Goal: Task Accomplishment & Management: Manage account settings

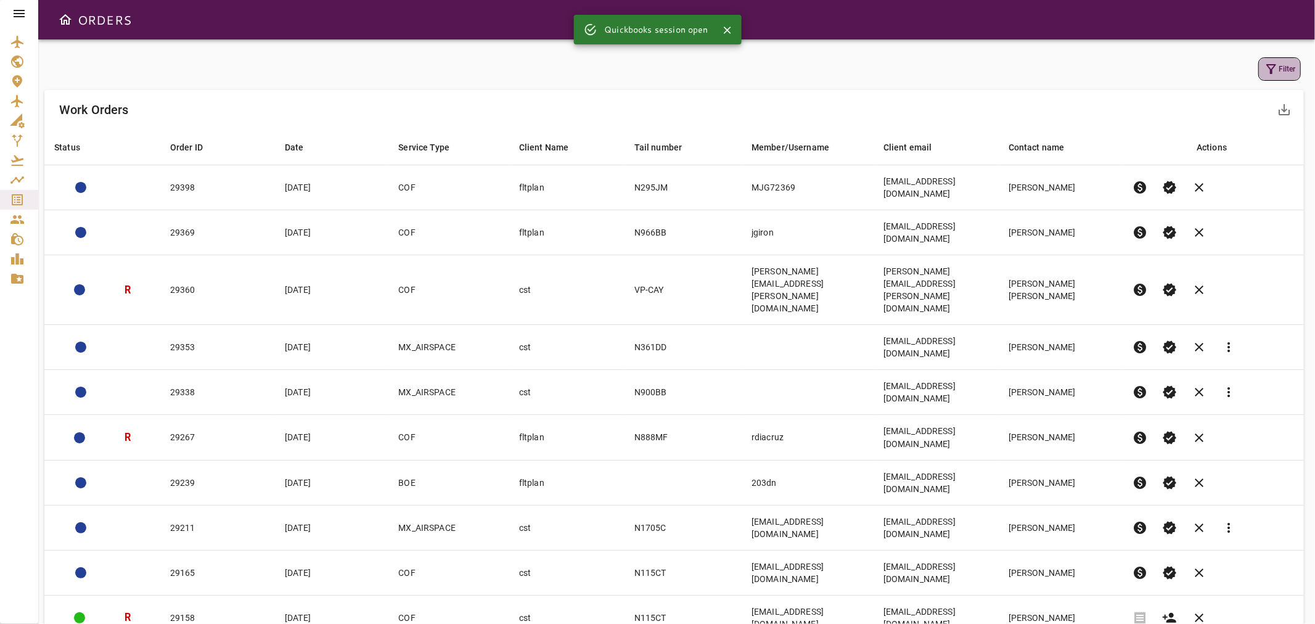
click at [1277, 69] on icon "button" at bounding box center [1271, 69] width 15 height 15
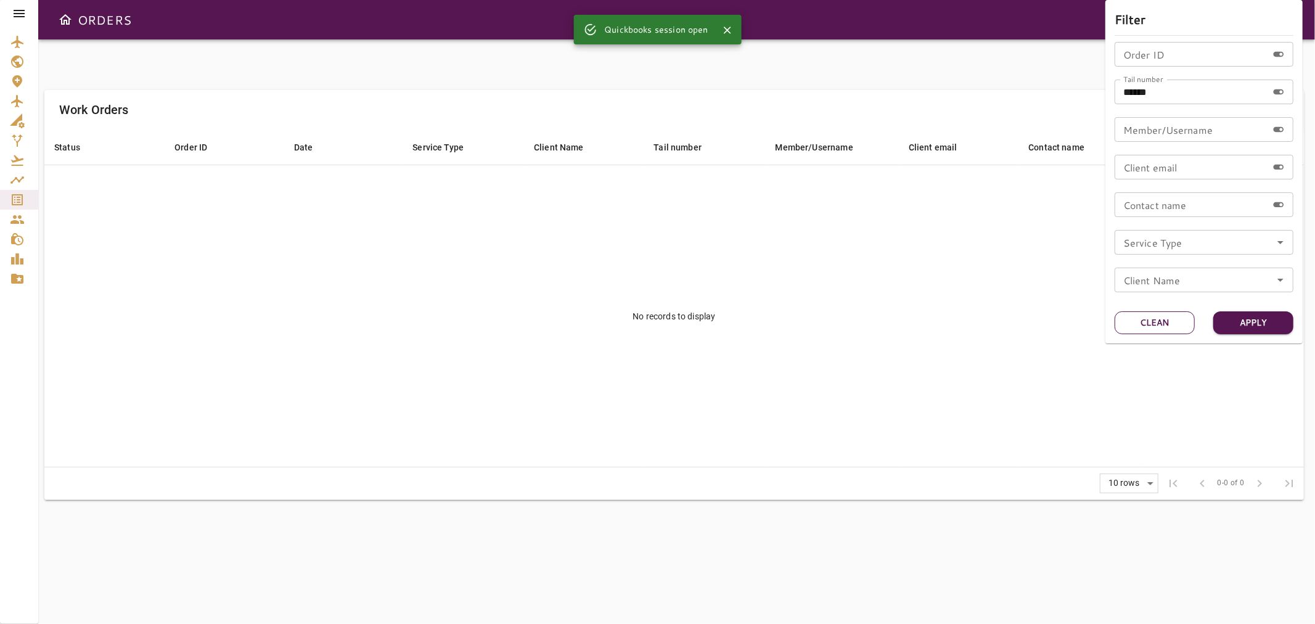
click at [1181, 321] on button "Clean" at bounding box center [1154, 322] width 80 height 23
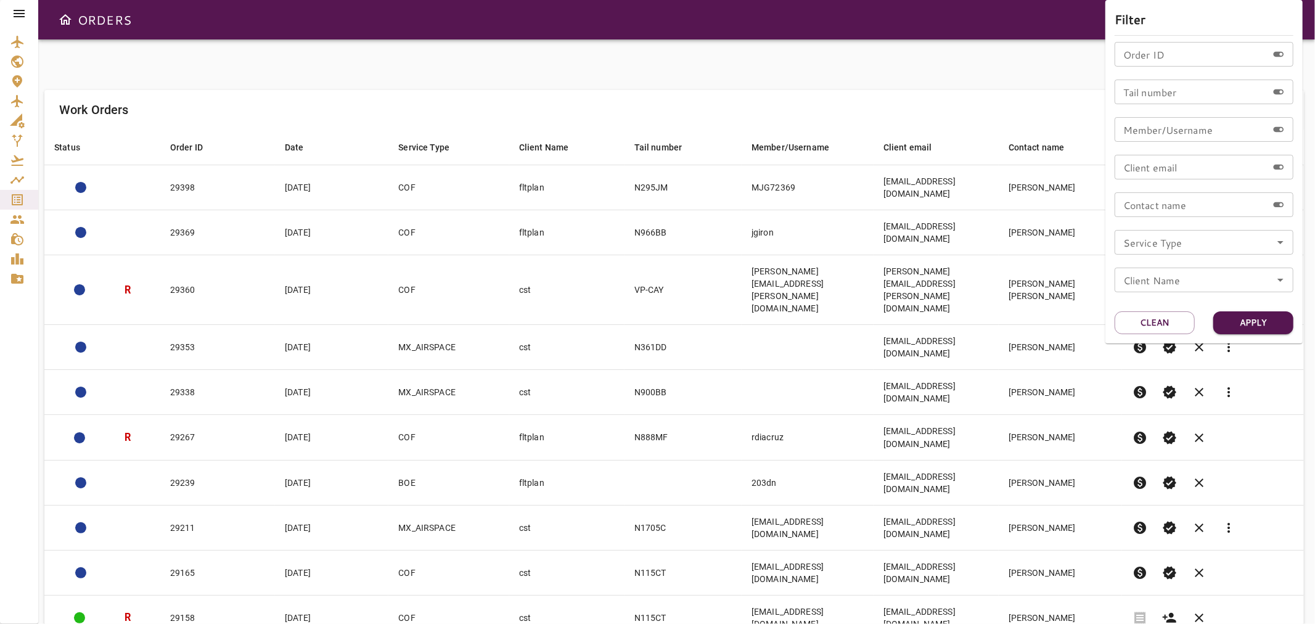
click at [910, 84] on div at bounding box center [657, 312] width 1315 height 624
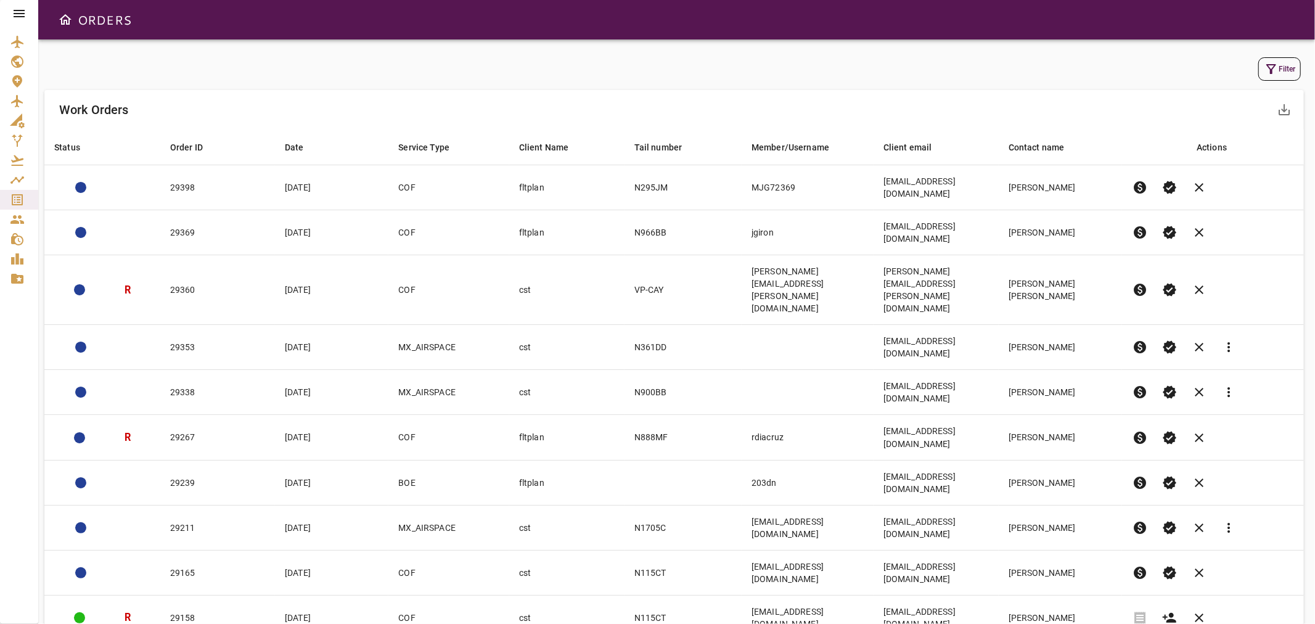
click at [16, 8] on icon at bounding box center [19, 13] width 15 height 15
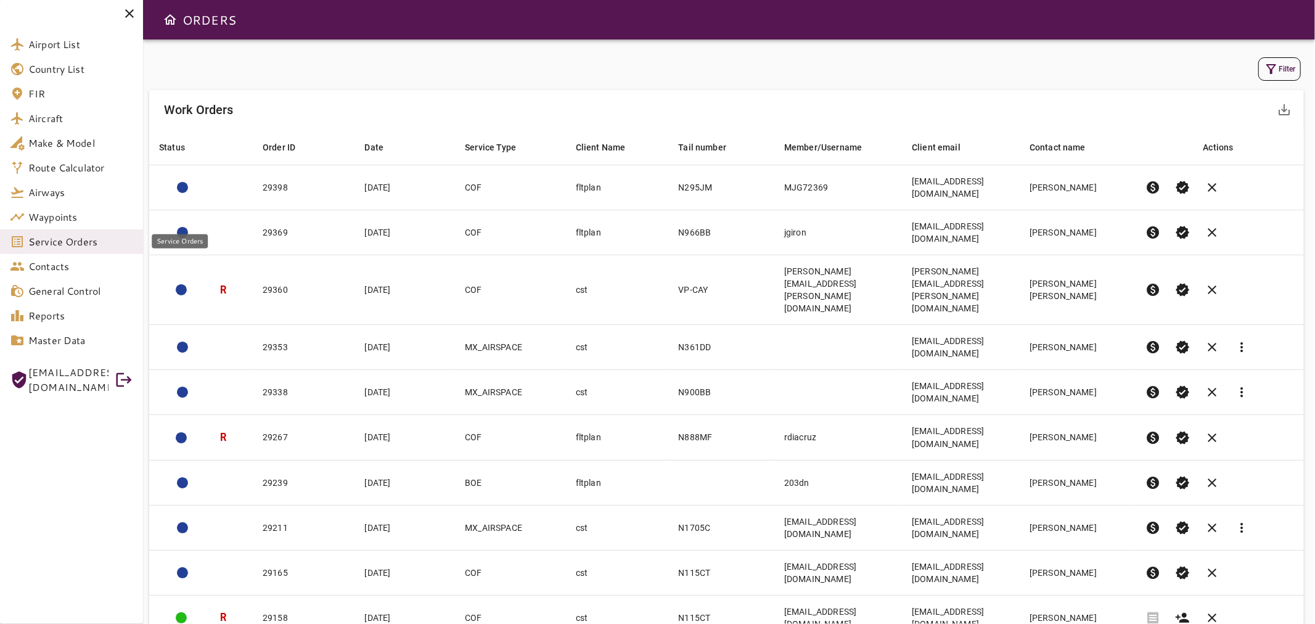
click at [46, 247] on span "Service Orders" at bounding box center [80, 241] width 105 height 15
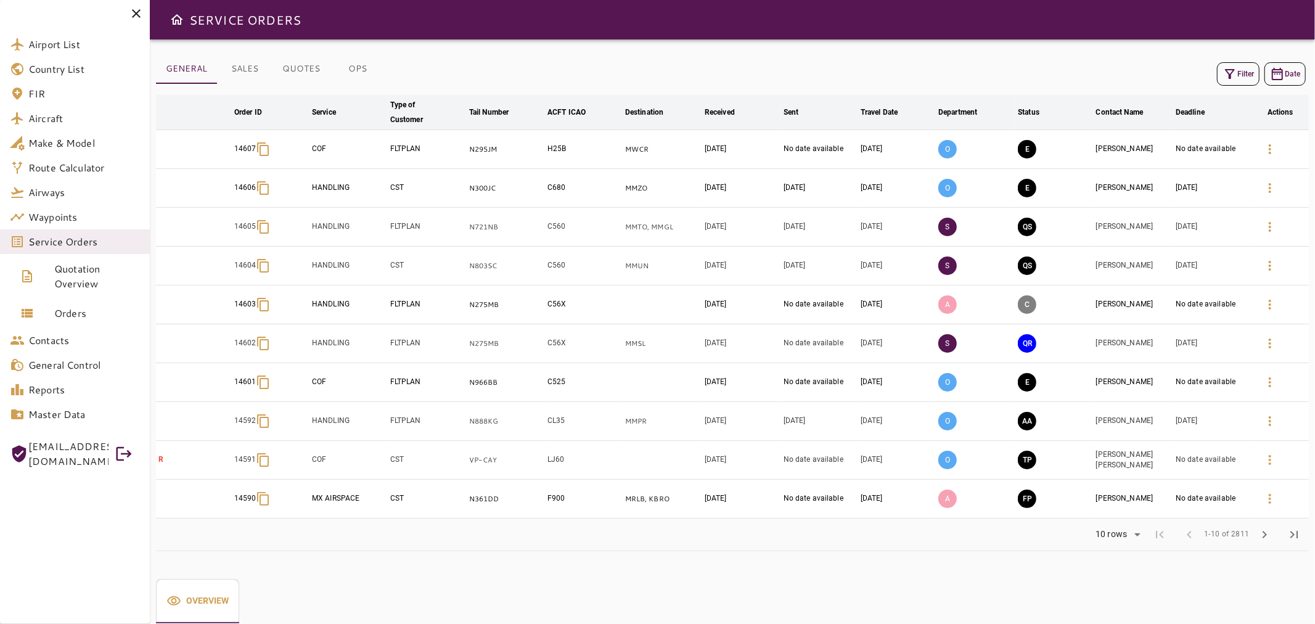
click at [944, 57] on div "Filter Date arrow_downward Order ID arrow_downward Service arrow_downward Type …" at bounding box center [732, 302] width 1153 height 497
click at [132, 12] on icon at bounding box center [136, 13] width 15 height 15
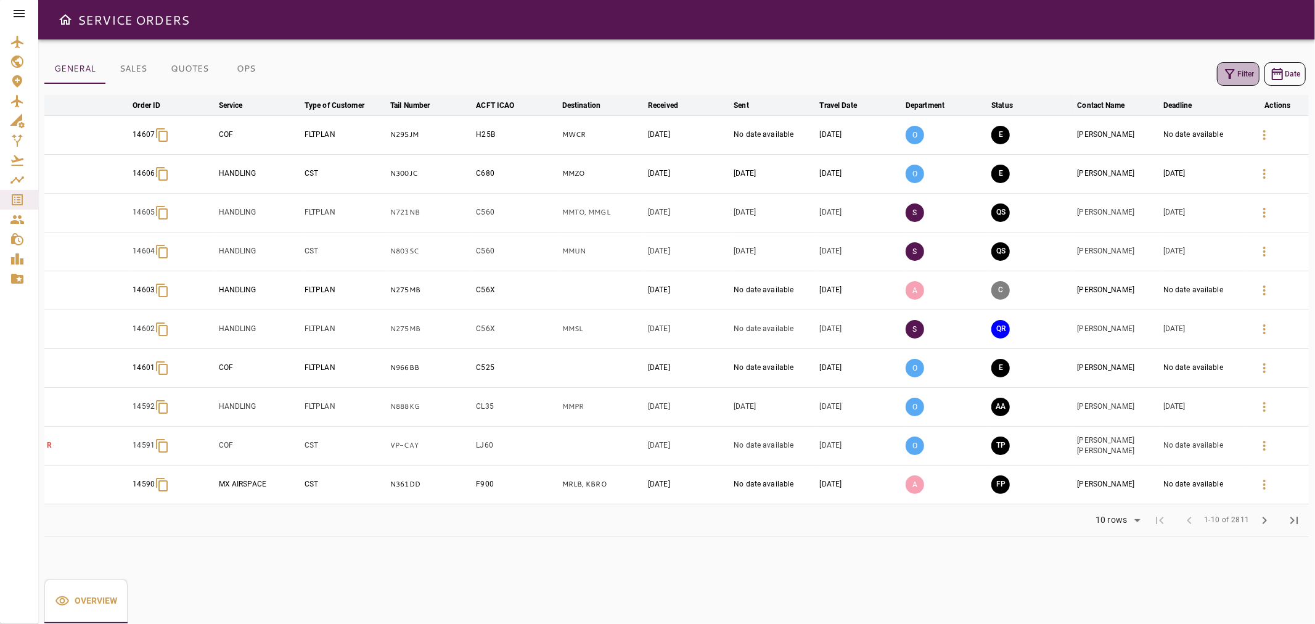
click at [1233, 76] on icon "button" at bounding box center [1229, 74] width 15 height 15
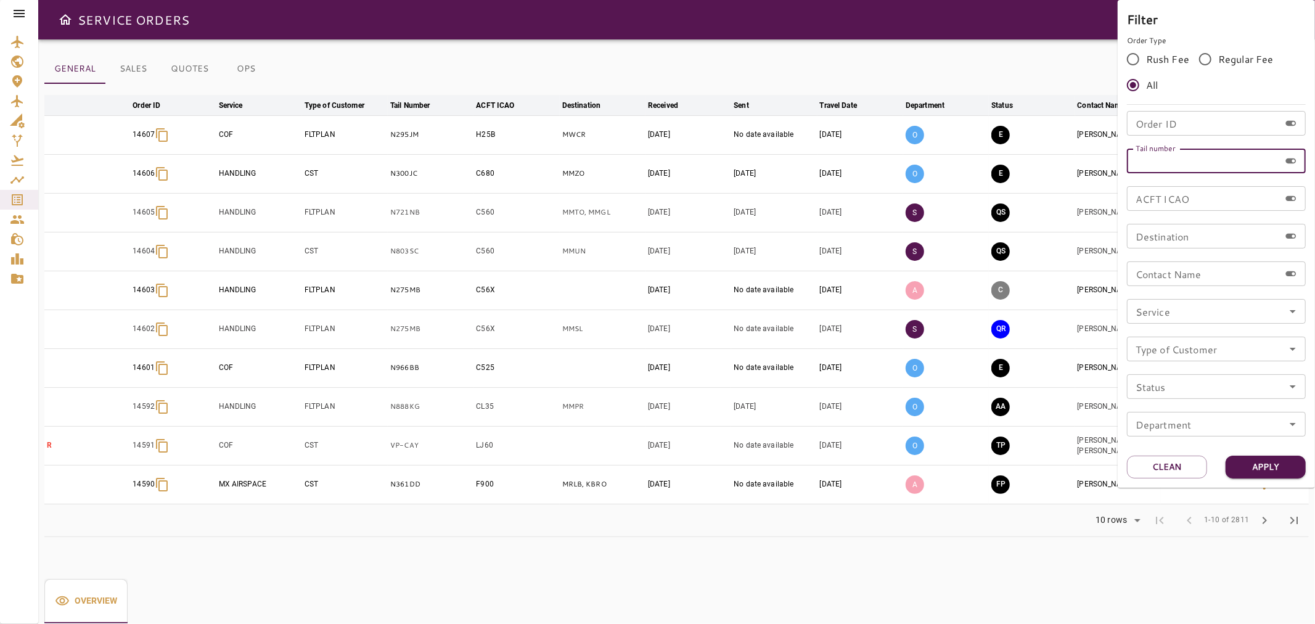
click at [1146, 160] on div "Tail number Tail number" at bounding box center [1216, 161] width 179 height 25
type input "******"
click at [1272, 471] on button "Apply" at bounding box center [1265, 466] width 80 height 23
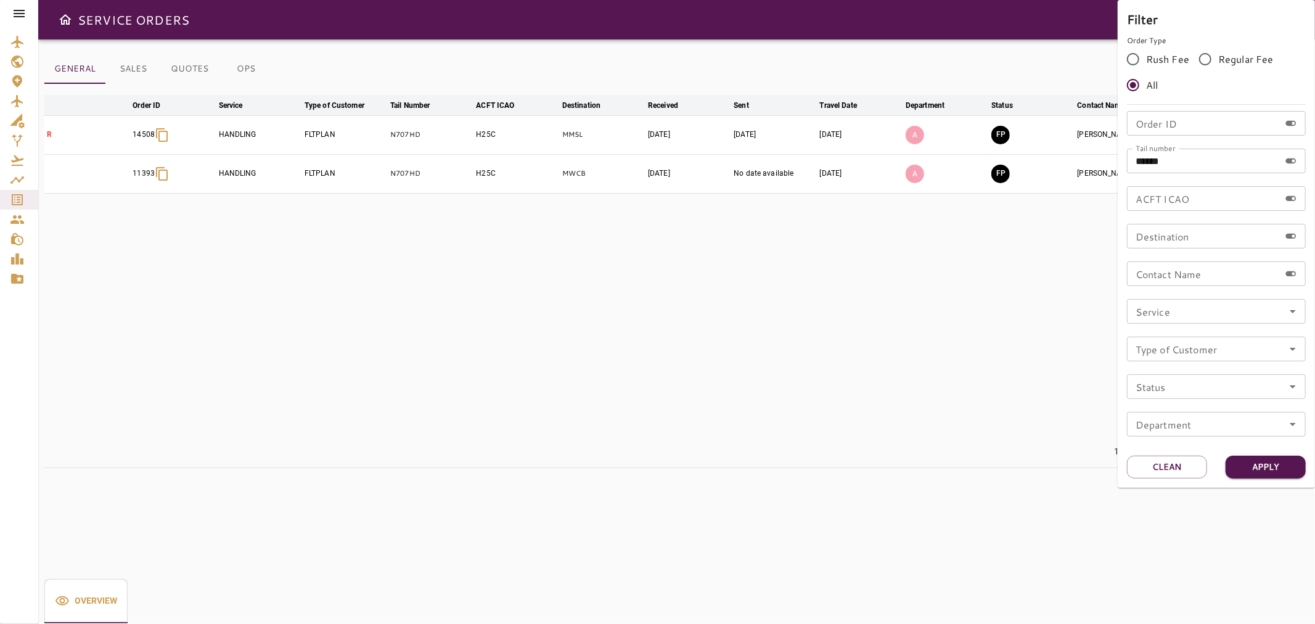
click at [706, 300] on div at bounding box center [657, 312] width 1315 height 624
drag, startPoint x: 706, startPoint y: 300, endPoint x: 715, endPoint y: 340, distance: 41.1
click at [706, 300] on table "arrow_downward Order ID arrow_downward Service arrow_downward Type of Customer …" at bounding box center [676, 265] width 1264 height 340
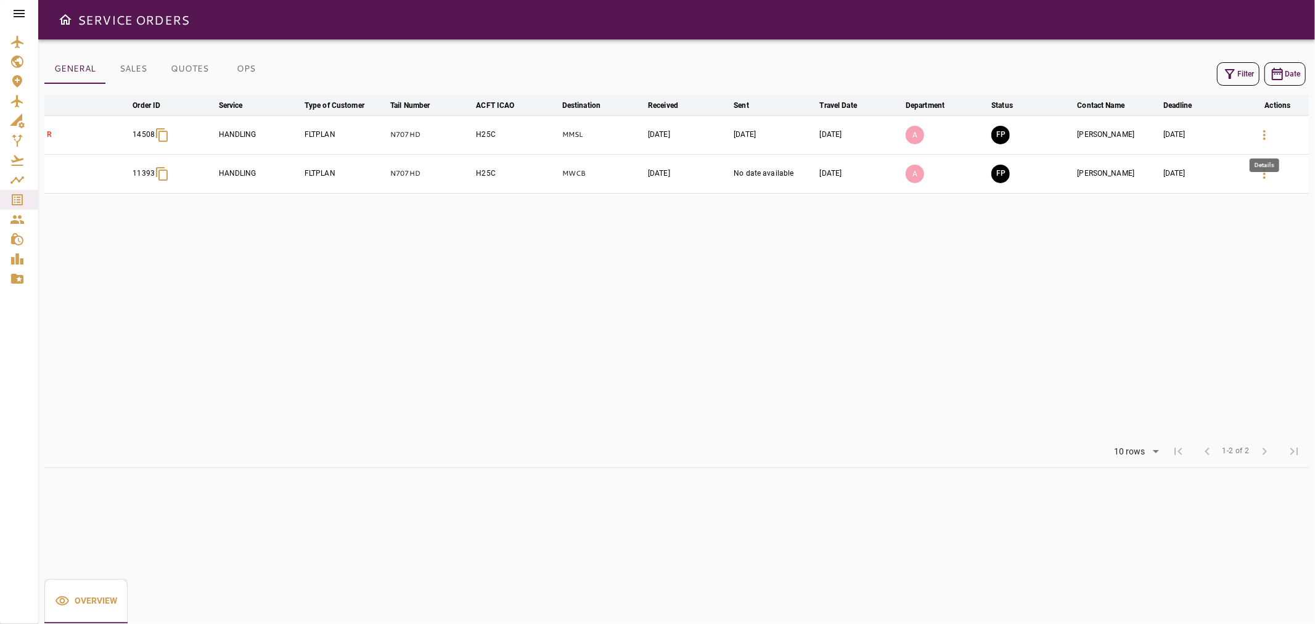
click at [1268, 131] on icon "button" at bounding box center [1264, 135] width 15 height 15
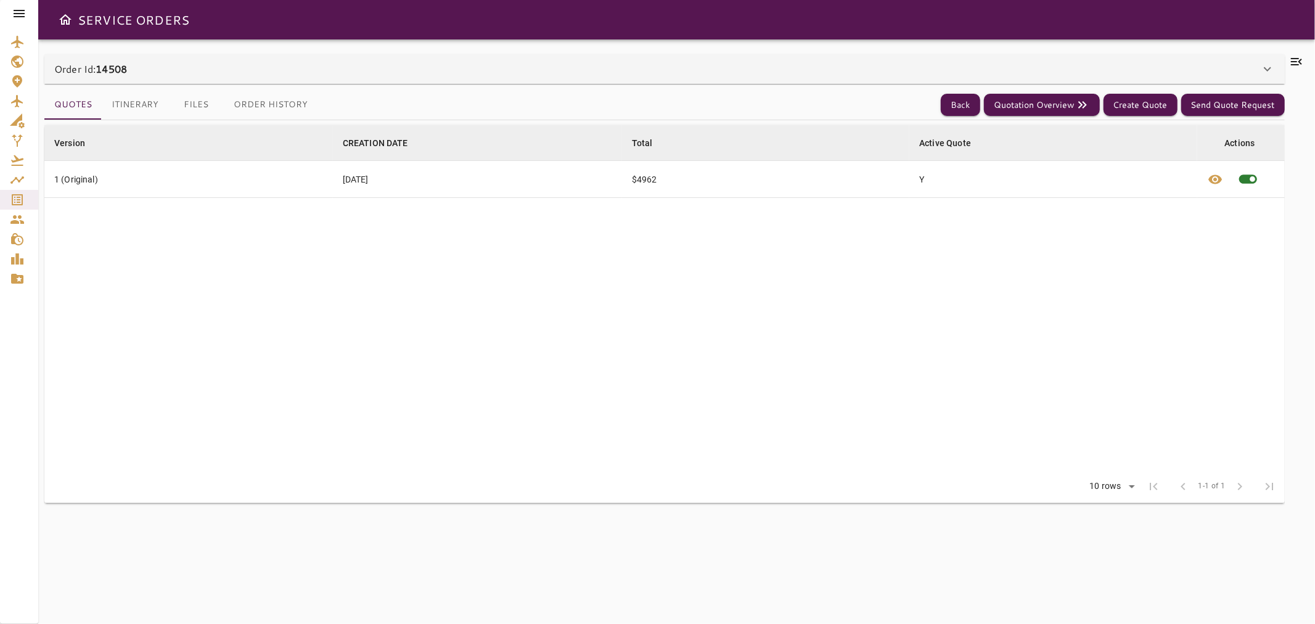
click at [1301, 56] on icon at bounding box center [1296, 61] width 15 height 15
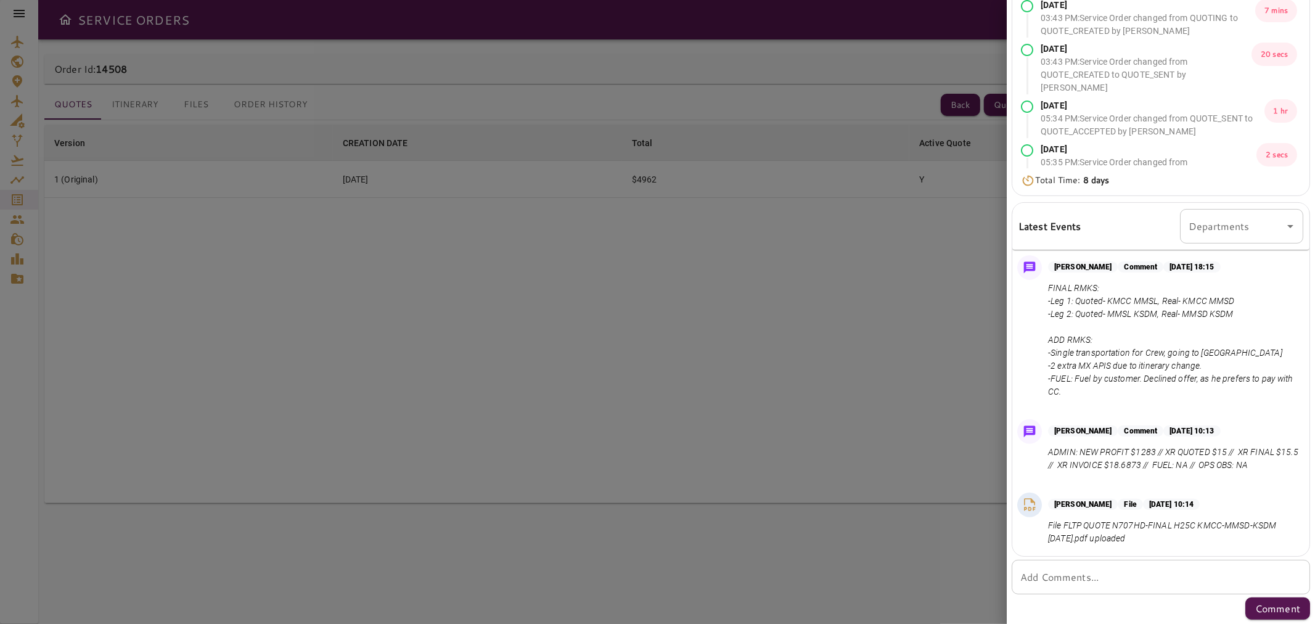
scroll to position [165, 0]
click at [1043, 571] on div "Add Comments... * Add Comments..." at bounding box center [1160, 576] width 298 height 35
type textarea "*"
paste textarea "**********"
type textarea "**********"
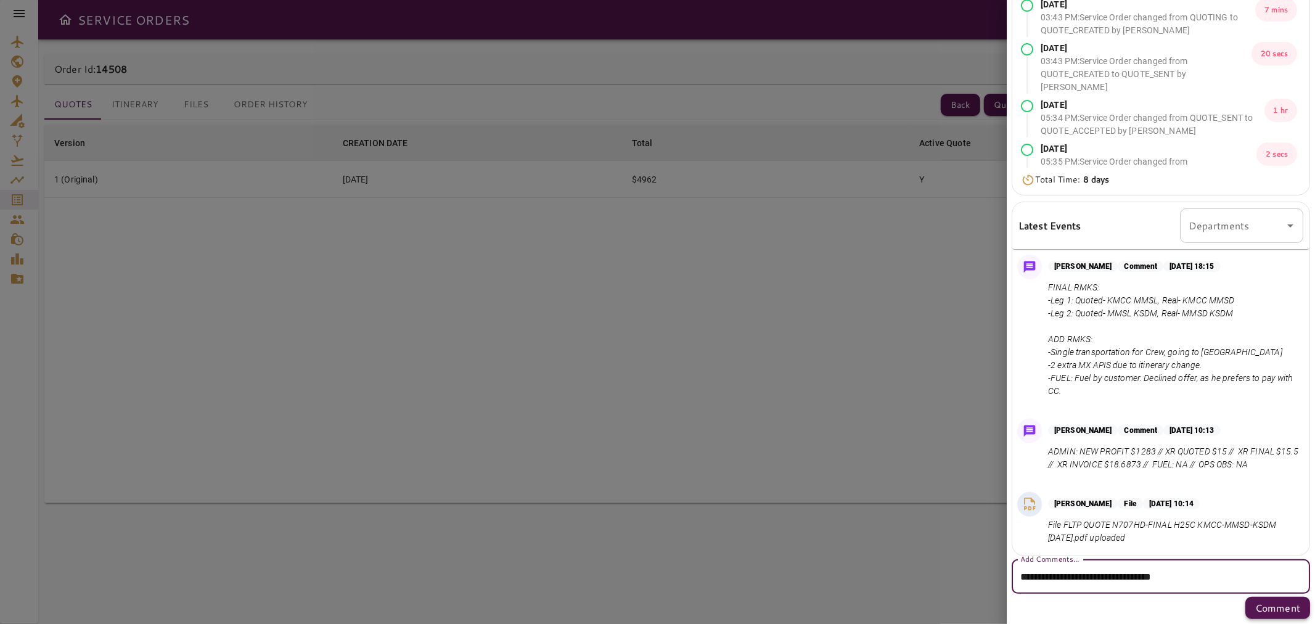
click at [1266, 605] on p "Comment" at bounding box center [1277, 607] width 45 height 15
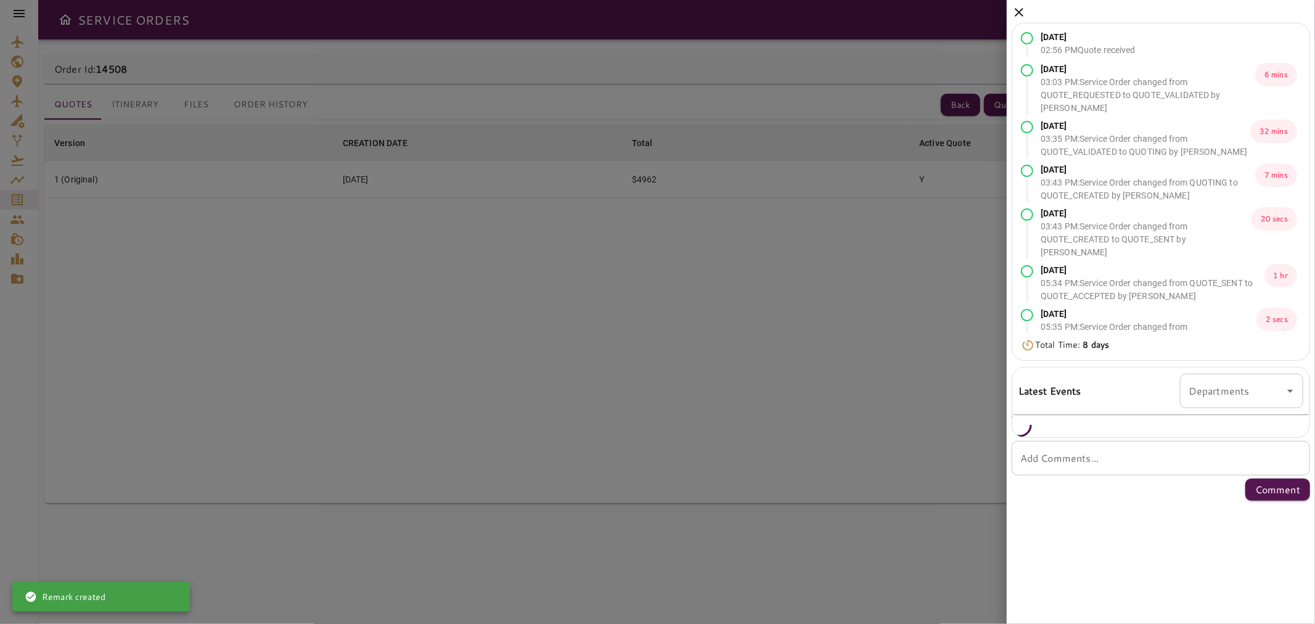
scroll to position [0, 0]
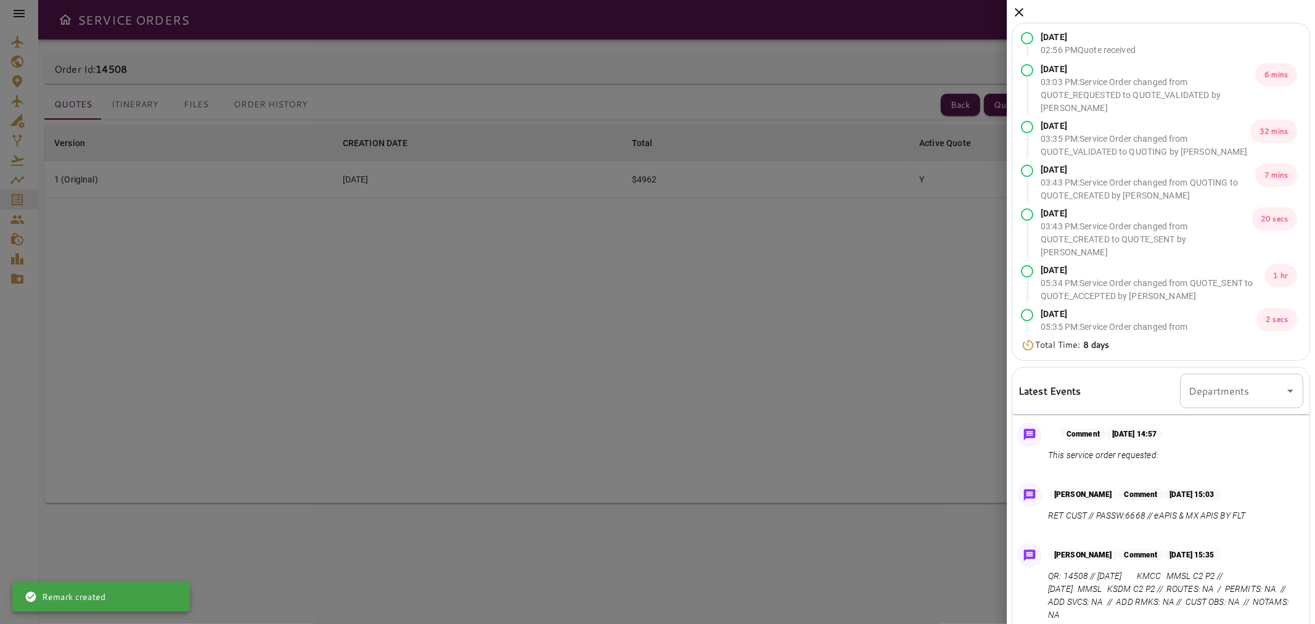
click at [1018, 7] on icon at bounding box center [1018, 12] width 15 height 15
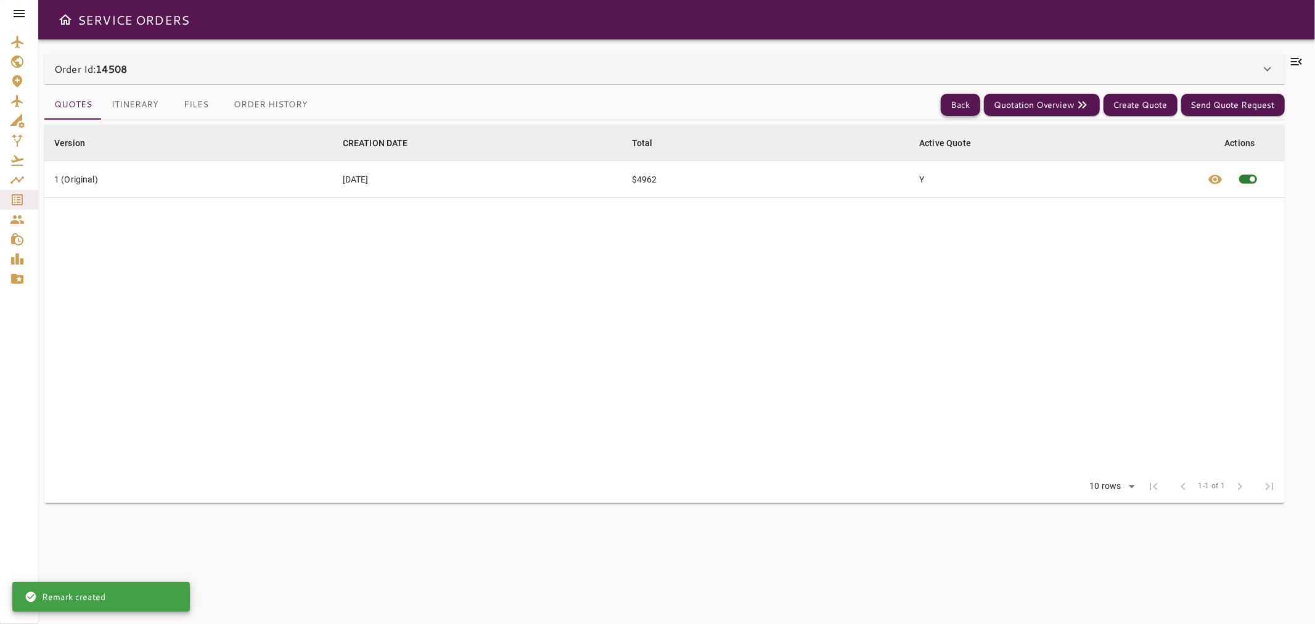
click at [965, 103] on button "Back" at bounding box center [960, 105] width 39 height 23
